Goal: Task Accomplishment & Management: Use online tool/utility

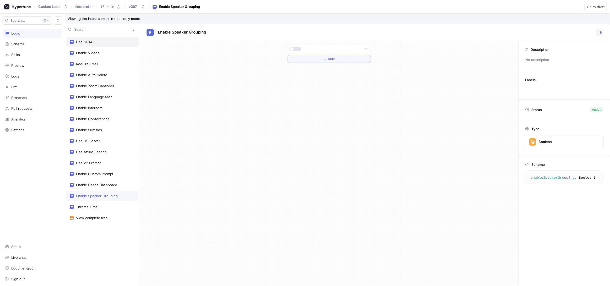
click at [103, 41] on div "Use GPT41" at bounding box center [103, 42] width 66 height 4
click at [598, 6] on span "Go to draft" at bounding box center [596, 6] width 18 height 3
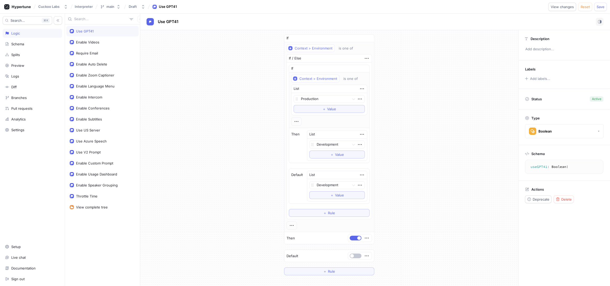
click at [90, 30] on div "Use GPT41" at bounding box center [85, 31] width 18 height 4
click at [366, 39] on button "button" at bounding box center [368, 38] width 5 height 5
click at [293, 38] on span "button" at bounding box center [292, 38] width 4 height 4
click at [369, 39] on div at bounding box center [329, 38] width 83 height 7
click at [366, 39] on icon "button" at bounding box center [366, 38] width 6 height 6
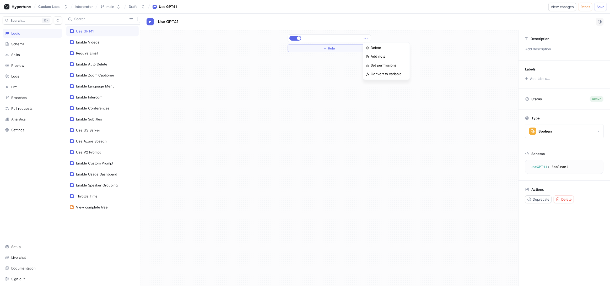
click at [339, 74] on div "＋ Rule" at bounding box center [329, 158] width 378 height 256
click at [332, 47] on span "Rule" at bounding box center [331, 48] width 7 height 3
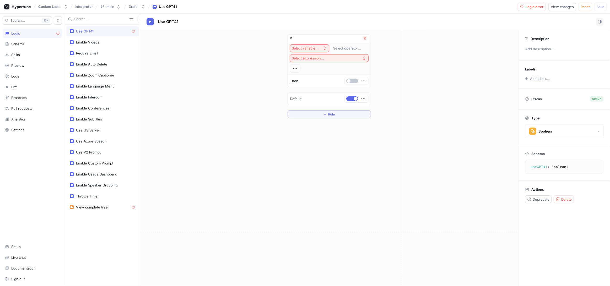
click at [323, 48] on icon "button" at bounding box center [325, 48] width 4 height 4
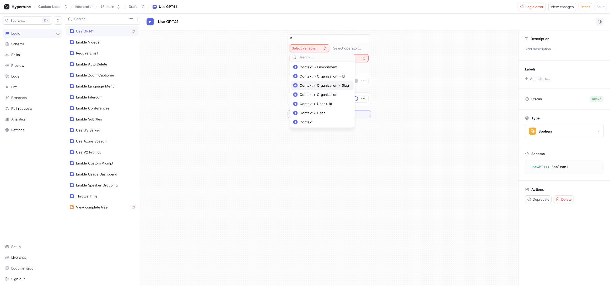
click at [325, 84] on span "Context > Organization > Slug" at bounding box center [324, 85] width 49 height 4
type textarea "x"
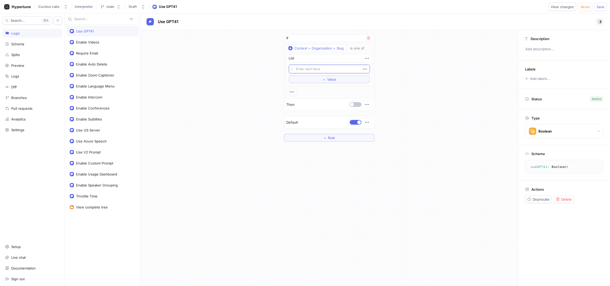
type textarea "u"
type textarea "x"
type textarea "uc"
type textarea "x"
type textarea "ucc"
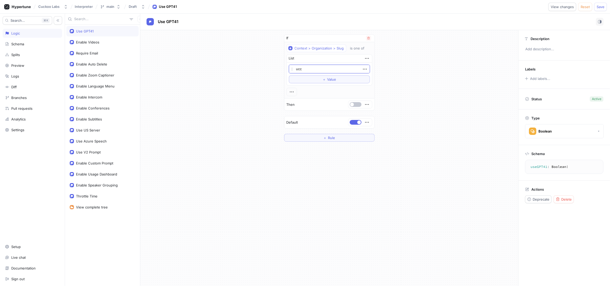
type textarea "x"
type textarea "ucck"
type textarea "x"
type textarea "ucc"
type textarea "x"
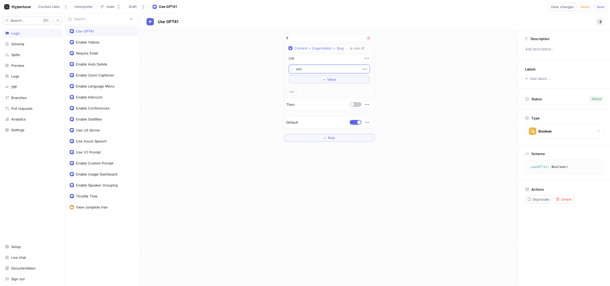
type textarea "uc"
type textarea "x"
type textarea "u"
type textarea "x"
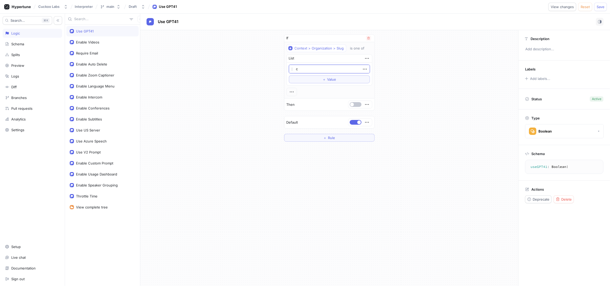
type textarea "cu"
type textarea "x"
type textarea "cuc"
type textarea "x"
type textarea "cuck"
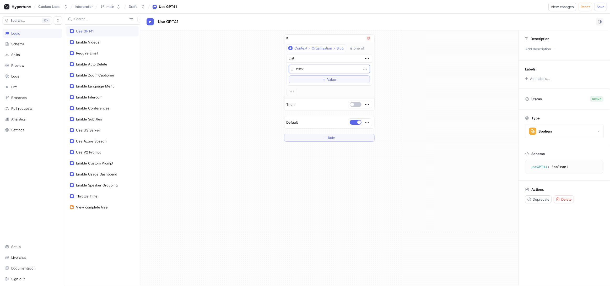
type textarea "x"
type textarea "cucko"
type textarea "x"
type textarea "cuckoo"
click at [356, 103] on button "button" at bounding box center [356, 104] width 12 height 5
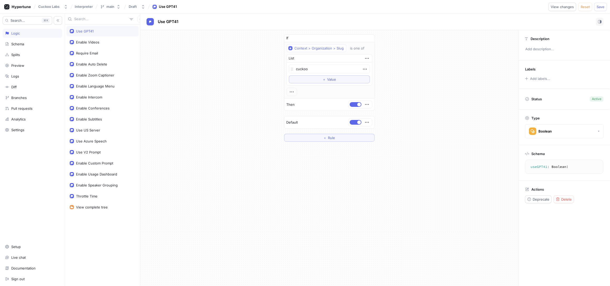
click at [355, 117] on div "Default" at bounding box center [329, 122] width 90 height 12
click at [355, 127] on div "Default" at bounding box center [329, 122] width 90 height 12
click at [355, 122] on button "button" at bounding box center [356, 122] width 12 height 5
click at [424, 81] on div "If Context > Organization > Slug is one of List cuckoo To pick up a draggable i…" at bounding box center [329, 88] width 378 height 116
click at [601, 4] on button "Save" at bounding box center [600, 7] width 13 height 8
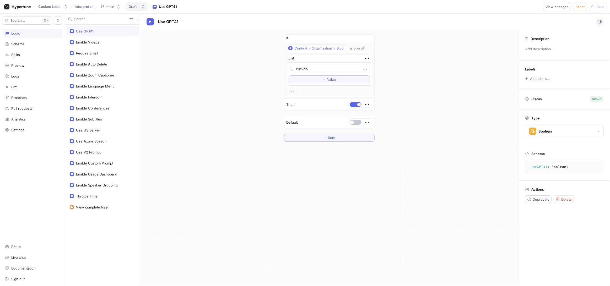
click at [127, 10] on button "Draft" at bounding box center [137, 6] width 21 height 9
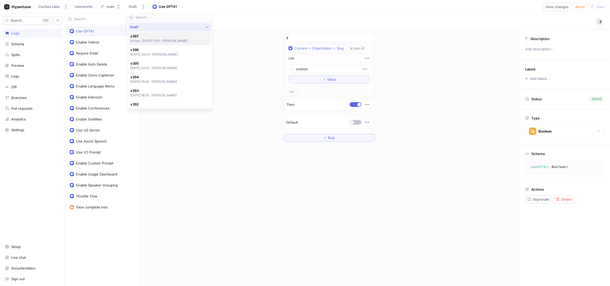
type textarea "x"
click at [160, 40] on p "Active ‧ [DATE] 15:56 ‧ [PERSON_NAME]" at bounding box center [159, 41] width 58 height 4
